Goal: Transaction & Acquisition: Purchase product/service

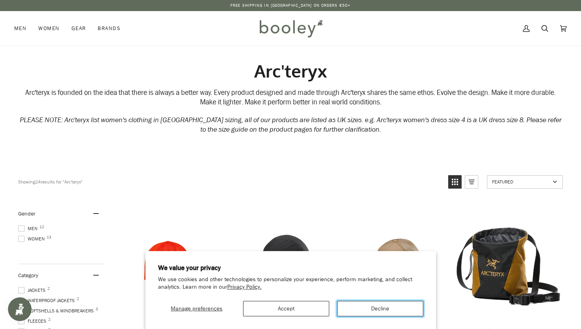
click at [352, 313] on button "Decline" at bounding box center [380, 308] width 86 height 15
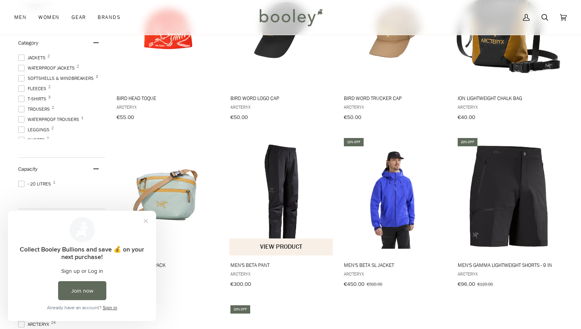
scroll to position [185, 0]
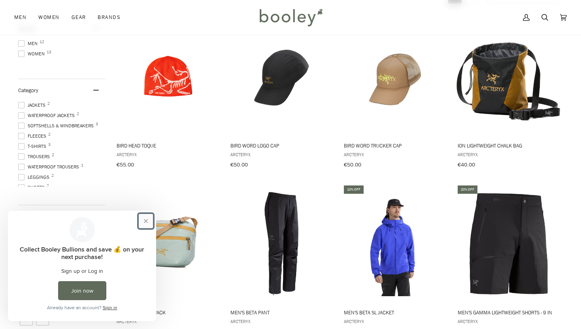
click at [147, 224] on button "Close prompt" at bounding box center [146, 221] width 14 height 14
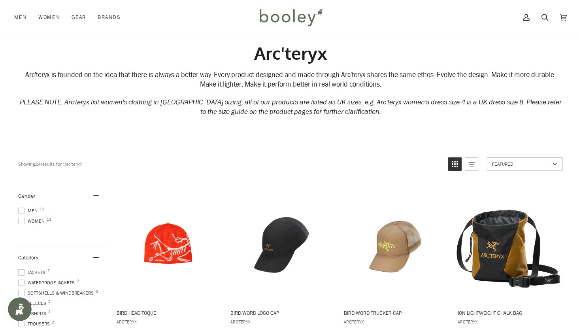
scroll to position [24, 0]
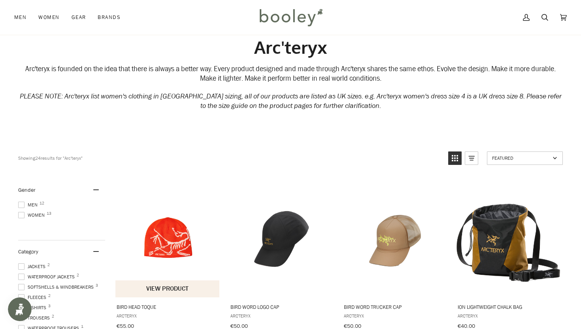
click at [181, 236] on img "Bird Head Toque" at bounding box center [167, 237] width 105 height 105
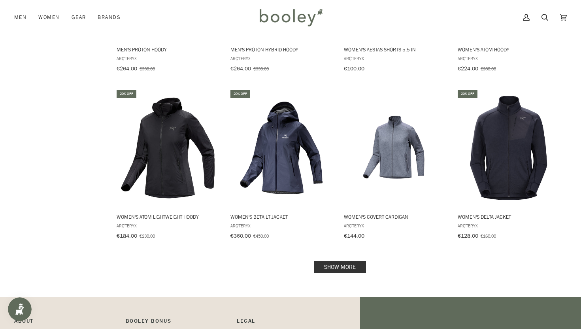
scroll to position [855, 0]
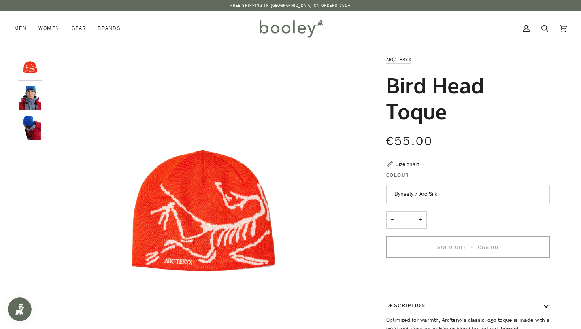
click at [35, 131] on img "Bird Head Toque" at bounding box center [30, 128] width 24 height 24
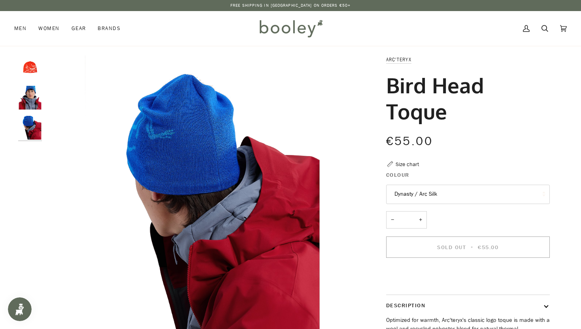
click at [33, 102] on img "Bird Head Toque" at bounding box center [30, 98] width 24 height 24
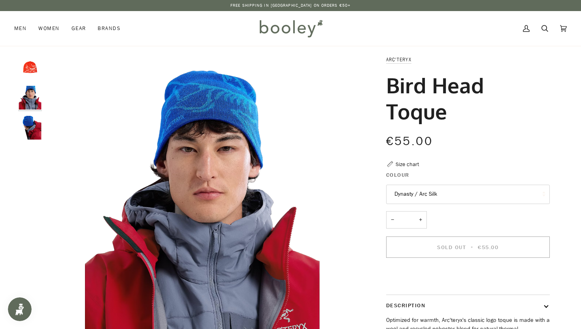
click at [33, 74] on img "Arc'teryx Bird Head Toque Dynasty / Arc Silk - Booley Galway" at bounding box center [30, 67] width 24 height 24
